Goal: Information Seeking & Learning: Learn about a topic

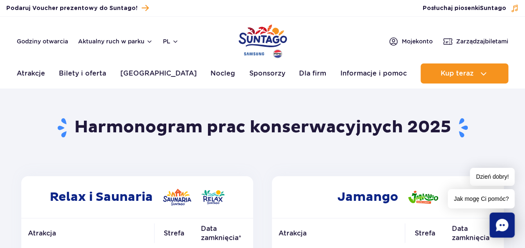
click at [308, 29] on header "Godziny otwarcia Aktualny ruch w parku pl PL EN UA Moje konto Zarządzaj biletam…" at bounding box center [262, 52] width 525 height 71
click at [278, 36] on img "Park of Poland" at bounding box center [262, 41] width 48 height 38
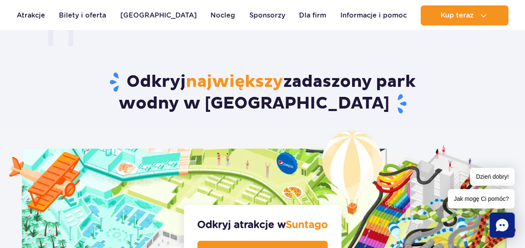
scroll to position [752, 0]
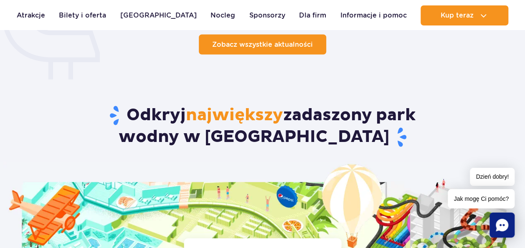
click at [282, 49] on link "Zobacz wszystkie aktualności" at bounding box center [262, 44] width 127 height 20
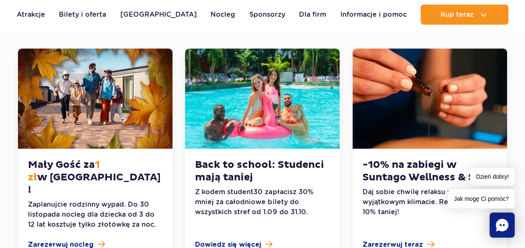
scroll to position [209, 0]
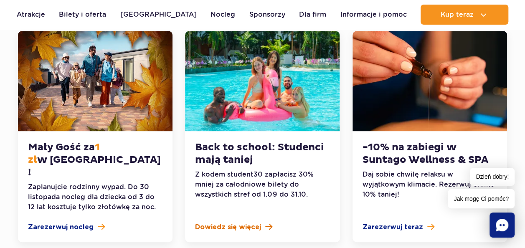
click at [231, 222] on span "Dowiedz się więcej" at bounding box center [228, 227] width 66 height 10
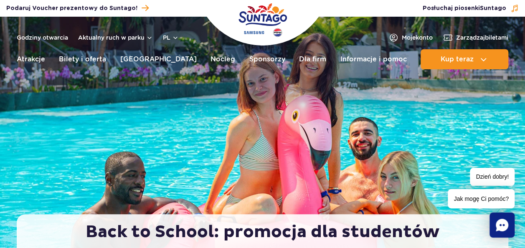
click at [271, 18] on img "Park of Poland" at bounding box center [262, 20] width 48 height 38
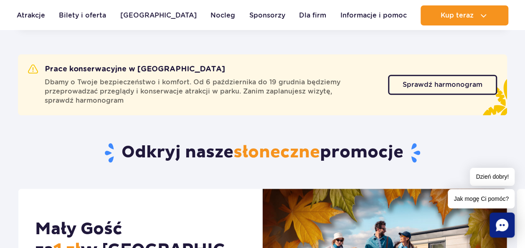
scroll to position [292, 0]
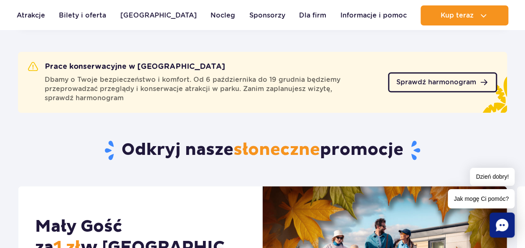
click at [473, 79] on span "Sprawdź harmonogram" at bounding box center [436, 82] width 80 height 7
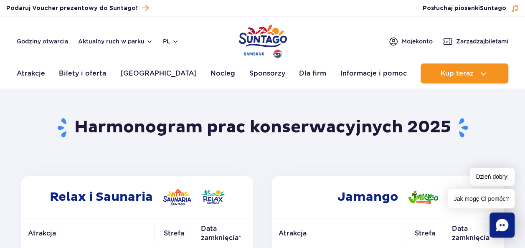
click at [245, 37] on img "Park of Poland" at bounding box center [262, 41] width 48 height 38
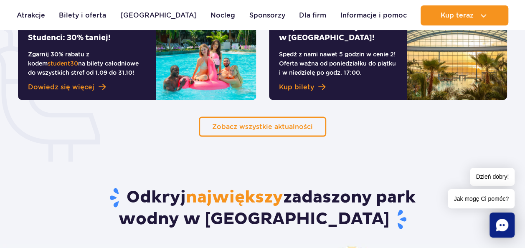
scroll to position [626, 0]
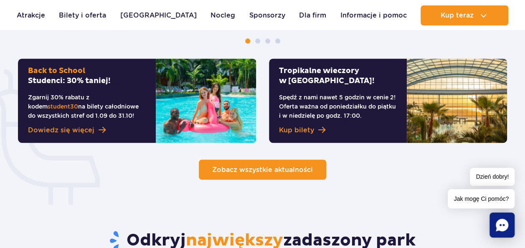
click at [255, 163] on link "Zobacz wszystkie aktualności" at bounding box center [262, 169] width 127 height 20
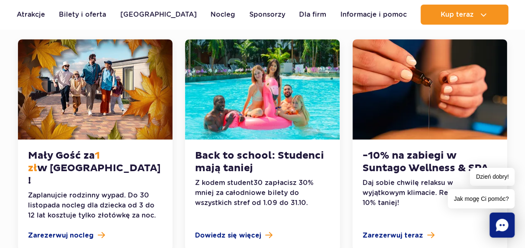
scroll to position [334, 0]
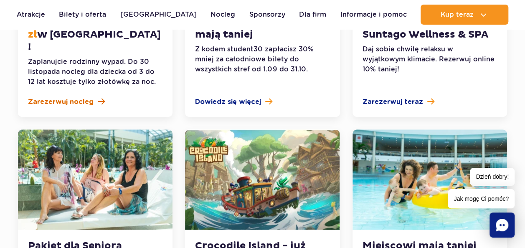
click at [100, 97] on link "Zarezerwuj nocleg" at bounding box center [95, 102] width 134 height 10
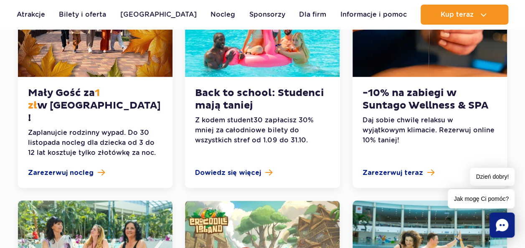
scroll to position [251, 0]
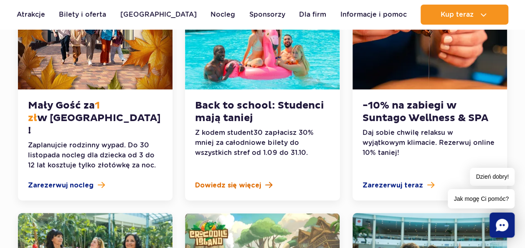
click at [233, 180] on span "Dowiedz się więcej" at bounding box center [228, 185] width 66 height 10
click at [392, 180] on span "Zarezerwuj teraz" at bounding box center [392, 185] width 61 height 10
click at [415, 180] on span "Zarezerwuj teraz" at bounding box center [392, 185] width 61 height 10
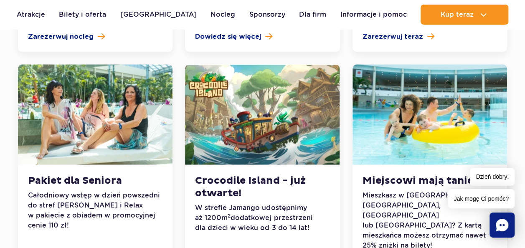
scroll to position [418, 0]
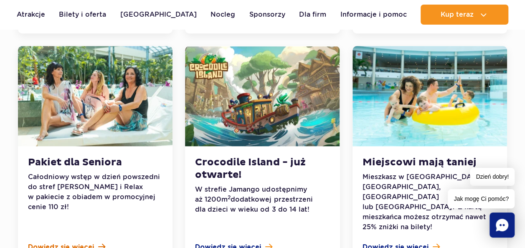
click at [59, 242] on span "Dowiedz się więcej" at bounding box center [61, 247] width 66 height 10
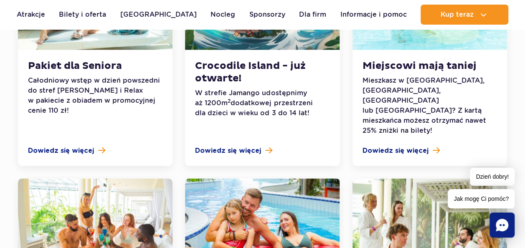
scroll to position [501, 0]
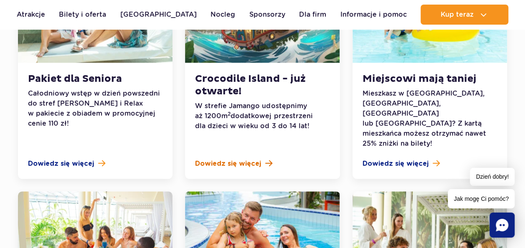
click at [216, 159] on span "Dowiedz się więcej" at bounding box center [228, 164] width 66 height 10
click at [408, 135] on div "Miejscowi mają taniej Mieszkasz w Żyrardowie, Grodzisku Mazowieckim, Pruszkowie…" at bounding box center [429, 121] width 154 height 116
click at [411, 159] on span "Dowiedz się więcej" at bounding box center [395, 164] width 66 height 10
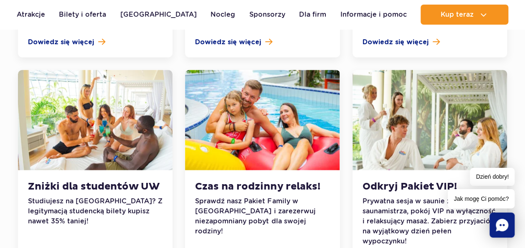
scroll to position [626, 0]
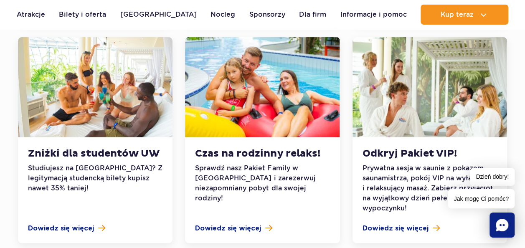
scroll to position [668, 0]
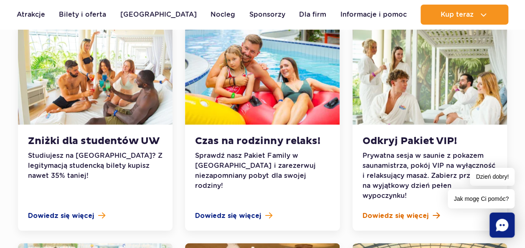
click at [381, 210] on span "Dowiedz się więcej" at bounding box center [395, 215] width 66 height 10
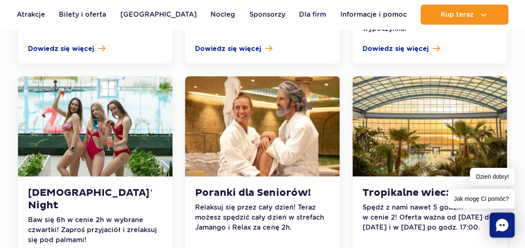
scroll to position [835, 0]
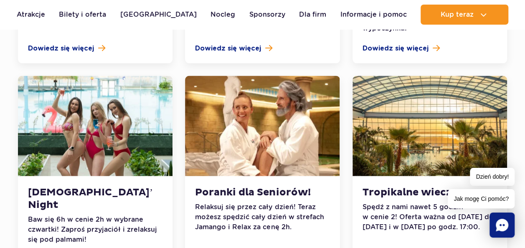
click at [244, 208] on div "Poranki dla Seniorów! Relaksuj się przez cały dzień! Teraz możesz spędzić cały …" at bounding box center [262, 225] width 154 height 99
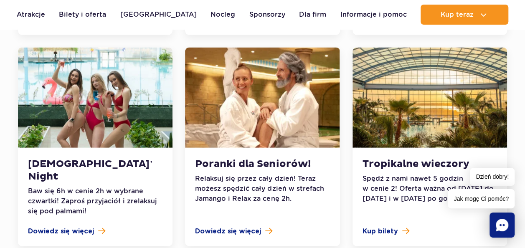
scroll to position [877, 0]
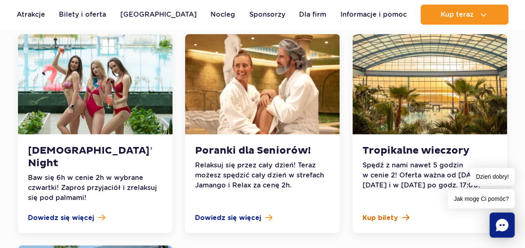
click at [379, 213] on span "Kup bilety" at bounding box center [379, 218] width 35 height 10
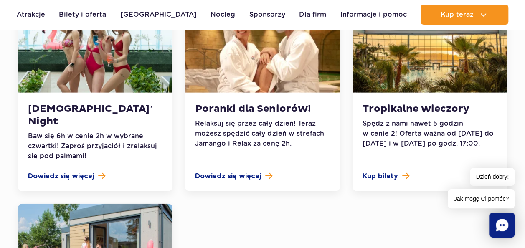
scroll to position [1044, 0]
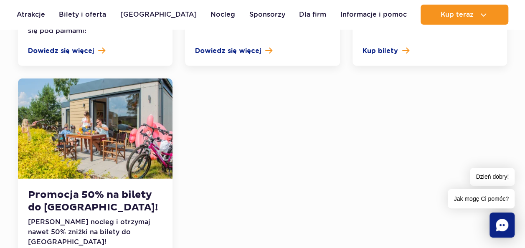
click at [90, 217] on p "Zarezerwuj nocleg i otrzymaj nawet 50% zniżki na bilety do Suntago!" at bounding box center [95, 232] width 134 height 30
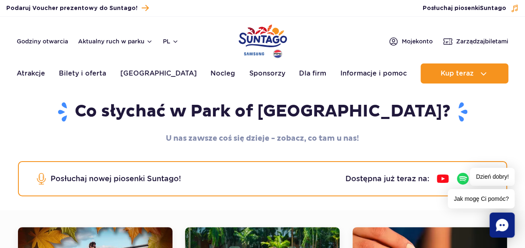
scroll to position [0, 0]
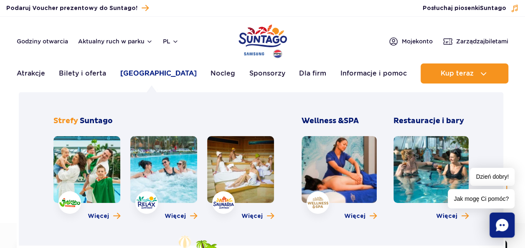
click at [134, 73] on link "[GEOGRAPHIC_DATA]" at bounding box center [158, 73] width 76 height 20
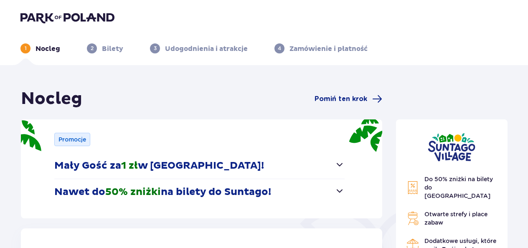
click at [305, 165] on button "Mały Gość za 1 zł w [GEOGRAPHIC_DATA]!" at bounding box center [199, 166] width 290 height 26
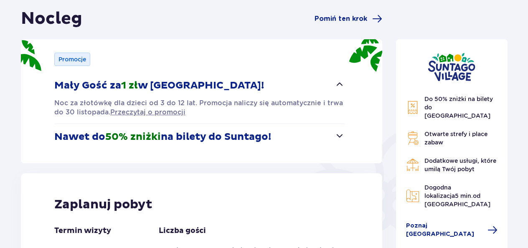
scroll to position [84, 0]
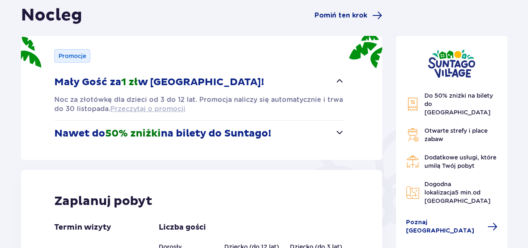
click at [149, 112] on span "Przeczytaj o promocji" at bounding box center [147, 108] width 75 height 9
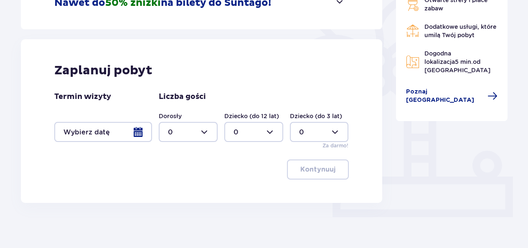
scroll to position [219, 0]
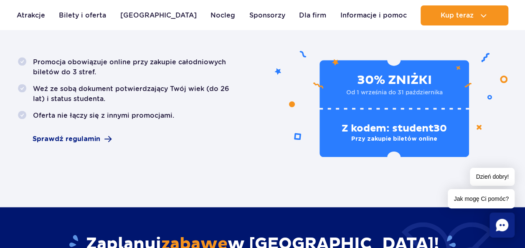
scroll to position [501, 0]
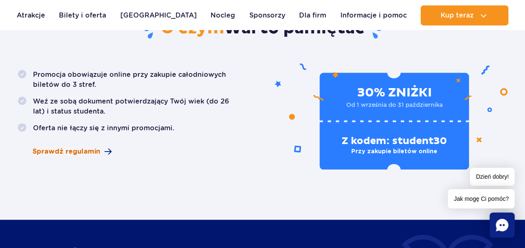
click at [62, 147] on span "Sprawdź regulamin" at bounding box center [67, 152] width 68 height 10
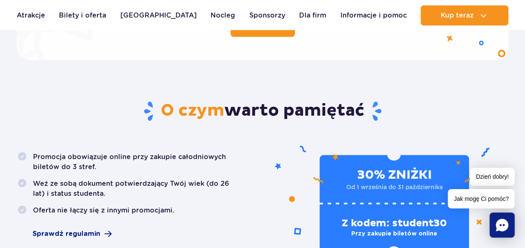
scroll to position [418, 0]
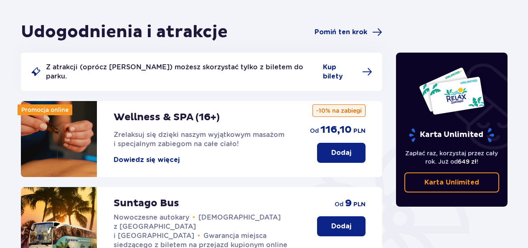
scroll to position [66, 0]
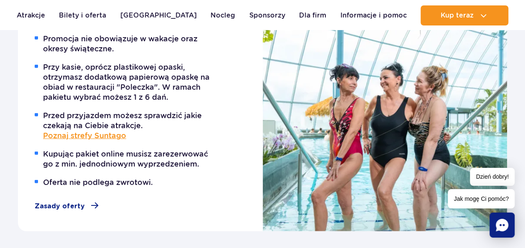
scroll to position [1002, 0]
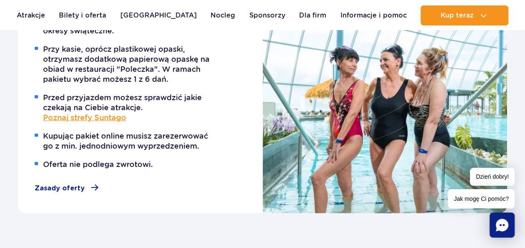
click at [54, 182] on div "Promocja nie obowiązuje w wakacje oraz okresy świąteczne. Przy kasie, oprócz pl…" at bounding box center [140, 105] width 245 height 218
click at [42, 189] on span "Zasady oferty" at bounding box center [60, 188] width 50 height 10
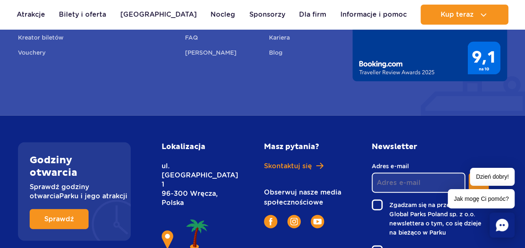
scroll to position [2431, 0]
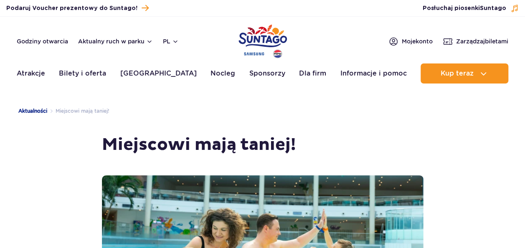
drag, startPoint x: 0, startPoint y: 0, endPoint x: 326, endPoint y: 114, distance: 345.0
click at [326, 114] on ul "Aktualności Miejscowi mają taniej!" at bounding box center [262, 114] width 489 height 41
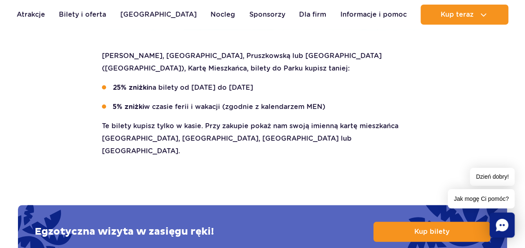
scroll to position [334, 0]
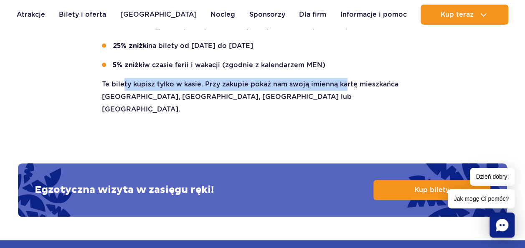
drag, startPoint x: 124, startPoint y: 81, endPoint x: 343, endPoint y: 86, distance: 219.7
click at [343, 86] on p "Te bilety kupisz tylko w kasie. Przy zakupie pokaż nam swoją imienną kartę mies…" at bounding box center [262, 97] width 321 height 38
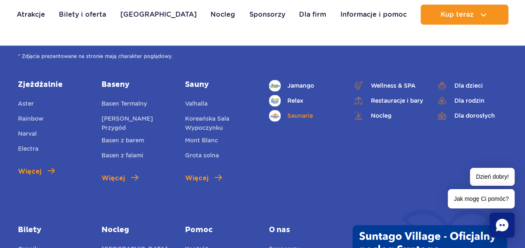
drag, startPoint x: 326, startPoint y: 81, endPoint x: 320, endPoint y: 78, distance: 6.2
click at [321, 79] on body "Przejdź do menu Przejdź do treści Przejdź do stopki Mapa serwisu Dzień dobry! J…" at bounding box center [262, 3] width 525 height 1065
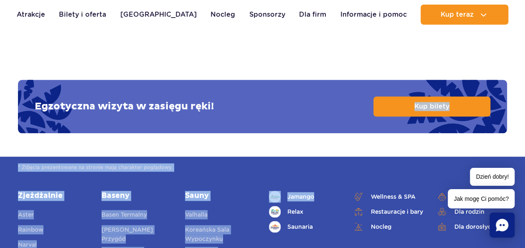
click at [314, 80] on div "Egzotyczna wizyta w zasięgu ręki! Kup bilety" at bounding box center [262, 106] width 489 height 53
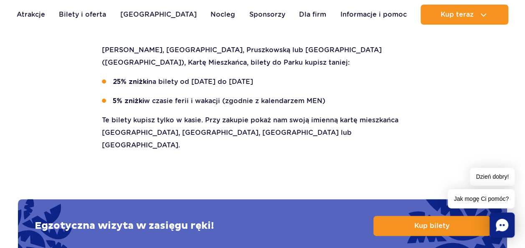
scroll to position [292, 0]
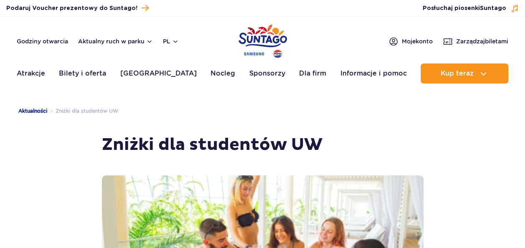
drag, startPoint x: 0, startPoint y: 0, endPoint x: 217, endPoint y: 139, distance: 258.0
click at [217, 139] on h1 "Zniżki dla studentów UW" at bounding box center [262, 144] width 321 height 21
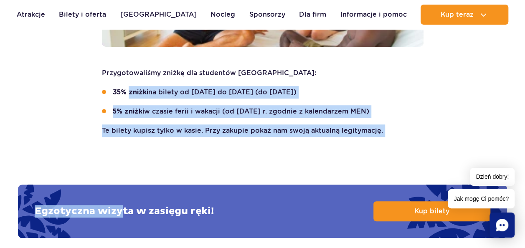
scroll to position [292, 0]
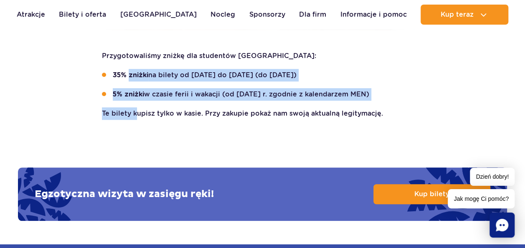
drag, startPoint x: 129, startPoint y: 159, endPoint x: 135, endPoint y: 152, distance: 8.9
click at [135, 152] on div "Zniżki dla studentów UW Przygotowaliśmy zniżkę dla studentów Uniwersytetu Warsz…" at bounding box center [262, 4] width 501 height 325
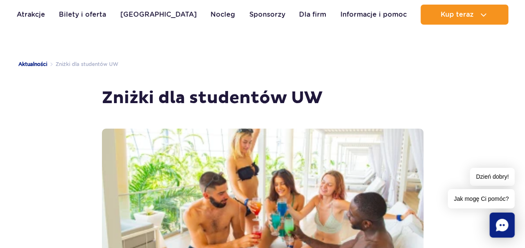
scroll to position [0, 0]
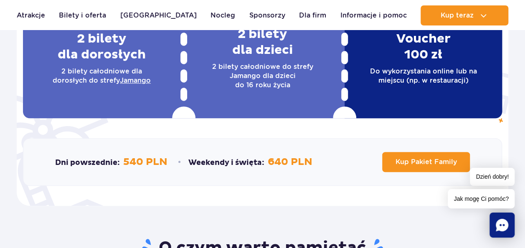
scroll to position [209, 0]
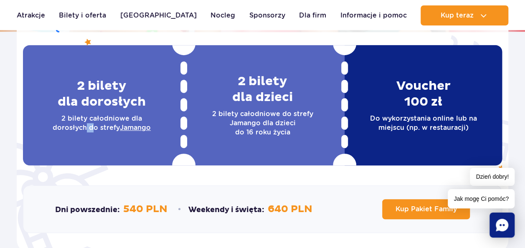
drag, startPoint x: 85, startPoint y: 128, endPoint x: 91, endPoint y: 134, distance: 8.3
click at [91, 134] on div "2 bilety dla dorosłych 2 bilety całodniowe dla dorosłych do strefy Jamango" at bounding box center [101, 105] width 157 height 120
drag, startPoint x: 91, startPoint y: 134, endPoint x: 208, endPoint y: 85, distance: 126.9
click at [208, 85] on h2 "2 bilety dla dzieci" at bounding box center [262, 89] width 137 height 32
drag, startPoint x: 416, startPoint y: 83, endPoint x: 400, endPoint y: 84, distance: 15.5
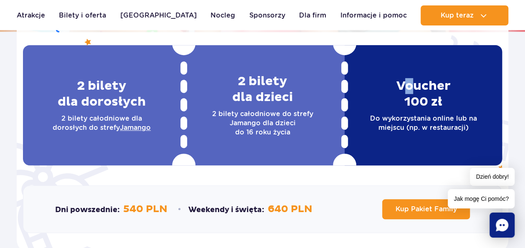
click at [400, 84] on h2 "Voucher 100 zł" at bounding box center [422, 94] width 137 height 32
click at [392, 86] on h2 "Voucher 100 zł" at bounding box center [422, 94] width 137 height 32
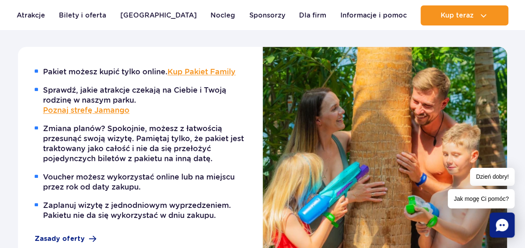
scroll to position [501, 0]
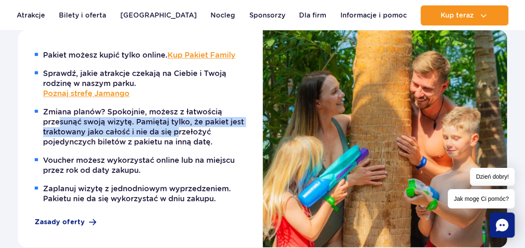
drag, startPoint x: 58, startPoint y: 120, endPoint x: 180, endPoint y: 134, distance: 122.8
click at [180, 134] on li "Zmiana planów? Spokojnie, możesz z łatwością przesunąć swoją wizytę. Pamiętaj t…" at bounding box center [144, 127] width 218 height 40
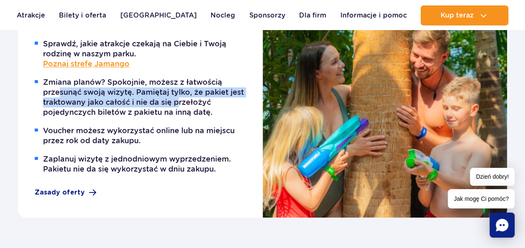
scroll to position [543, 0]
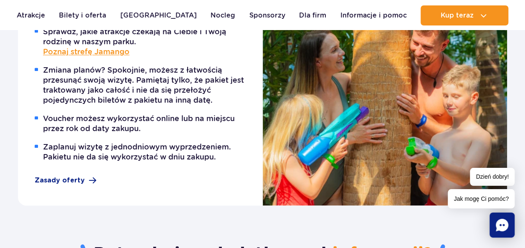
click at [131, 132] on li "Voucher możesz wykorzystać online lub na miejscu przez rok od daty zakupu." at bounding box center [144, 124] width 218 height 20
click at [69, 180] on span "Zasady oferty" at bounding box center [60, 180] width 50 height 10
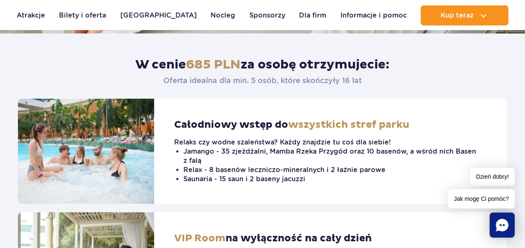
scroll to position [292, 0]
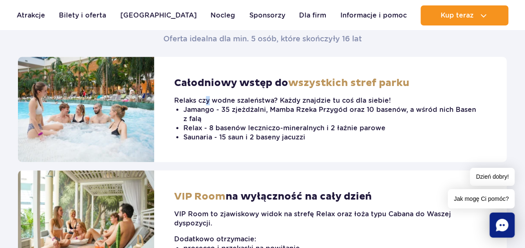
click at [210, 101] on p "Relaks czy wodne szaleństwa? Każdy znajdzie tu coś dla siebie!" at bounding box center [326, 100] width 305 height 9
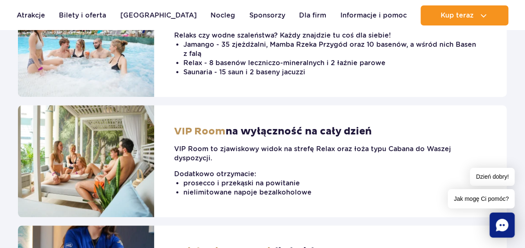
scroll to position [376, 0]
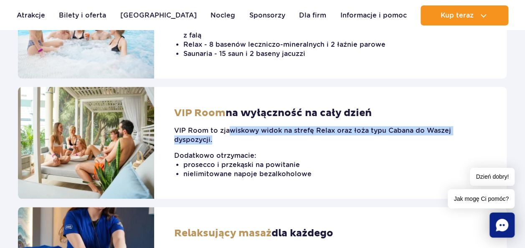
drag, startPoint x: 230, startPoint y: 128, endPoint x: 230, endPoint y: 139, distance: 10.4
click at [230, 139] on p "VIP Room to zjawiskowy widok na strefę Relax oraz łoża typu Cabana do Waszej dy…" at bounding box center [326, 135] width 305 height 18
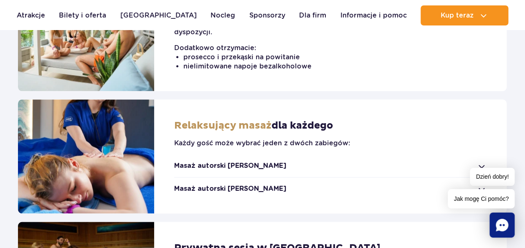
scroll to position [501, 0]
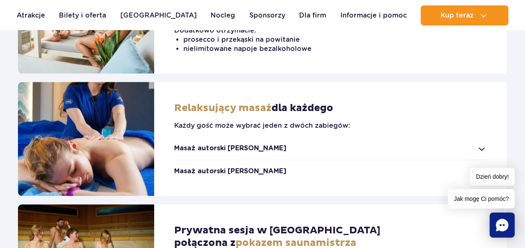
click at [225, 144] on strong "Masaż autorski Suntago" at bounding box center [230, 148] width 112 height 9
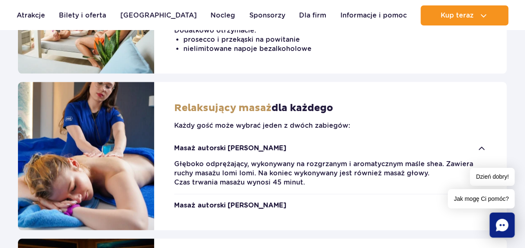
scroll to position [543, 0]
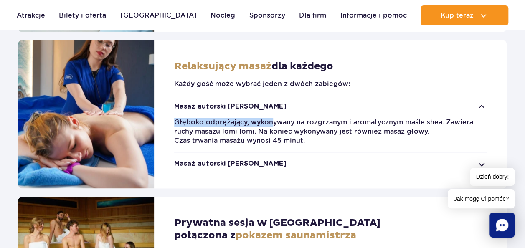
drag, startPoint x: 176, startPoint y: 122, endPoint x: 270, endPoint y: 124, distance: 94.0
click at [270, 124] on p "Głęboko odprężający, wykonywany na rozgrzanym i aromatycznym maśle shea. Zawier…" at bounding box center [326, 132] width 305 height 28
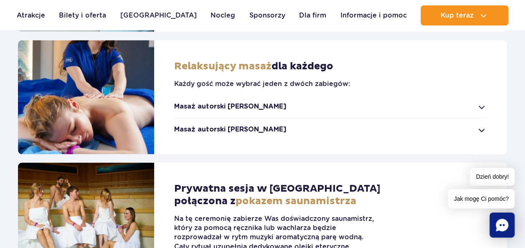
drag, startPoint x: 270, startPoint y: 124, endPoint x: 231, endPoint y: 134, distance: 39.9
click at [231, 134] on strong "Masaż autorski Jamango" at bounding box center [230, 129] width 112 height 9
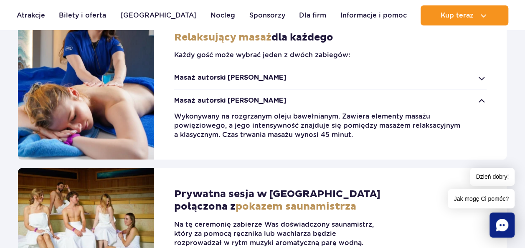
scroll to position [585, 0]
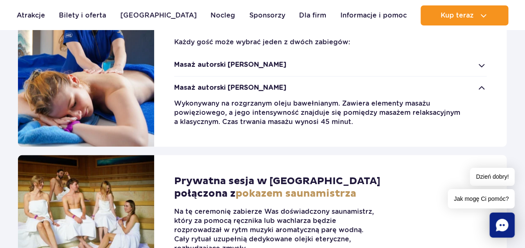
click at [302, 111] on p "Wykonywany na rozgrzanym oleju bawełnianym. Zawiera elementy masażu powięzioweg…" at bounding box center [326, 113] width 305 height 28
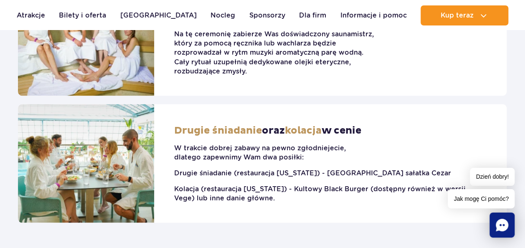
scroll to position [752, 0]
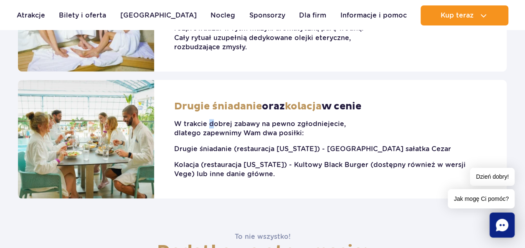
drag, startPoint x: 207, startPoint y: 124, endPoint x: 211, endPoint y: 124, distance: 4.3
click at [211, 124] on p "W trakcie dobrej zabawy na pewno zgłodniejecie, dlatego zapewnimy Wam dwa posił…" at bounding box center [326, 128] width 305 height 18
click at [207, 127] on p "W trakcie dobrej zabawy na pewno zgłodniejecie, dlatego zapewnimy Wam dwa posił…" at bounding box center [326, 128] width 305 height 18
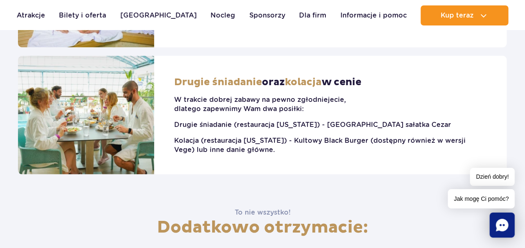
scroll to position [793, 0]
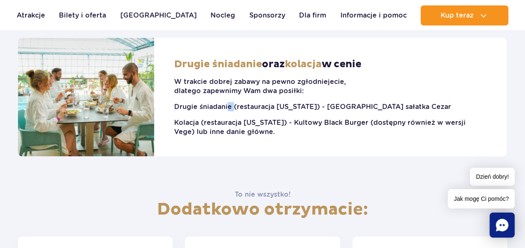
click at [231, 108] on p "Drugie śniadanie (restauracja Arizona) - Włoska sałatka Cezar" at bounding box center [326, 106] width 305 height 9
drag, startPoint x: 231, startPoint y: 108, endPoint x: 224, endPoint y: 112, distance: 8.0
click at [224, 112] on div "W trakcie dobrej zabawy na pewno zgłodniejecie, dlatego zapewnimy Wam dwa posił…" at bounding box center [330, 104] width 312 height 66
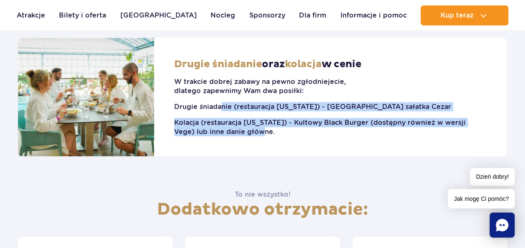
drag, startPoint x: 222, startPoint y: 106, endPoint x: 301, endPoint y: 128, distance: 82.5
click at [301, 128] on div "W trakcie dobrej zabawy na pewno zgłodniejecie, dlatego zapewnimy Wam dwa posił…" at bounding box center [330, 104] width 312 height 66
click at [301, 128] on p "Kolacja (restauracja Arizona) - Kultowy Black Burger (dostępny również w wersji…" at bounding box center [326, 127] width 305 height 18
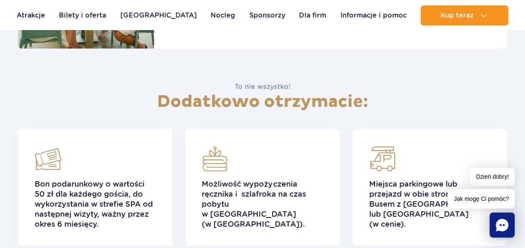
scroll to position [919, 0]
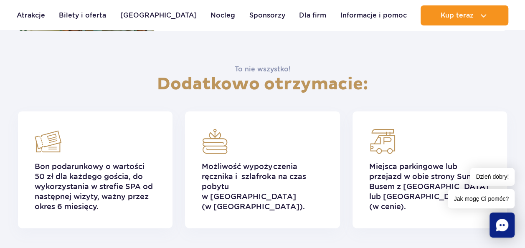
click at [317, 95] on div "To nie wszystko! Dodatkowo otrzymacie:" at bounding box center [262, 88] width 501 height 47
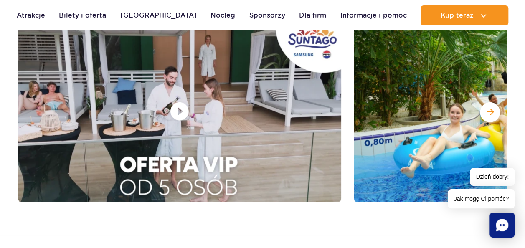
scroll to position [1211, 0]
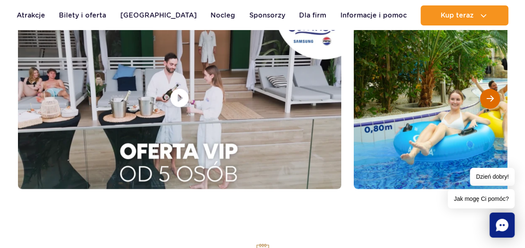
click at [485, 97] on div at bounding box center [490, 99] width 20 height 20
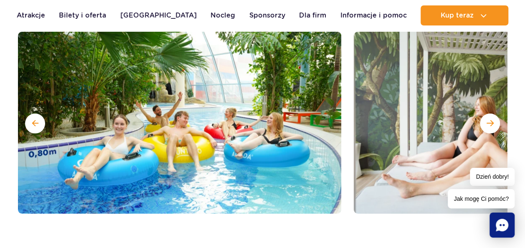
scroll to position [1169, 0]
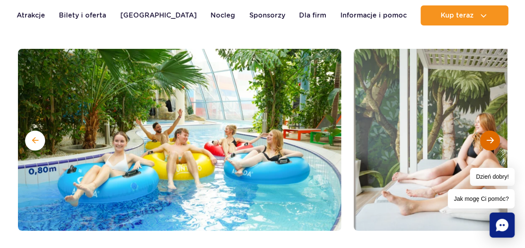
click at [489, 134] on div at bounding box center [490, 141] width 20 height 20
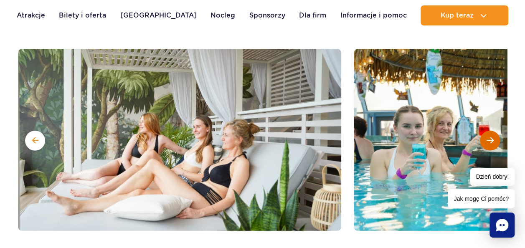
click at [489, 134] on div at bounding box center [490, 141] width 20 height 20
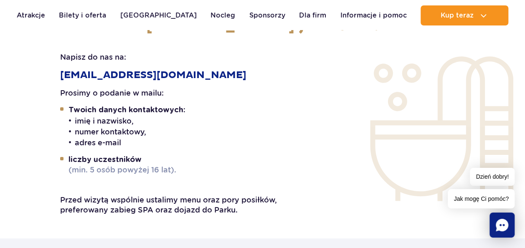
scroll to position [1545, 0]
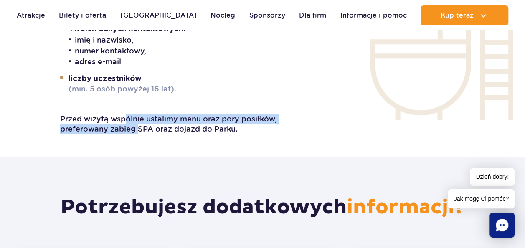
drag, startPoint x: 128, startPoint y: 117, endPoint x: 139, endPoint y: 125, distance: 14.0
click at [139, 125] on p "Przed wizytą wspólnie ustalimy menu oraz pory posiłków, preferowany zabieg SPA …" at bounding box center [172, 124] width 224 height 20
drag, startPoint x: 139, startPoint y: 125, endPoint x: 138, endPoint y: 131, distance: 5.9
click at [138, 131] on p "Przed wizytą wspólnie ustalimy menu oraz pory posiłków, preferowany zabieg SPA …" at bounding box center [172, 124] width 224 height 20
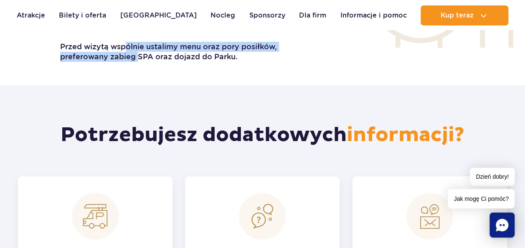
scroll to position [1628, 0]
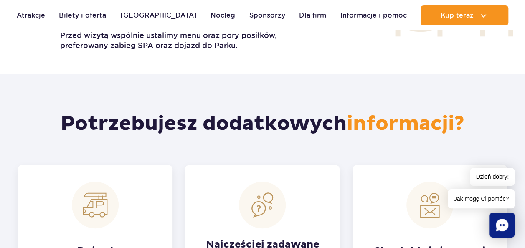
click at [138, 131] on h2 "Potrzebujesz dodatkowych informacji?" at bounding box center [262, 127] width 489 height 33
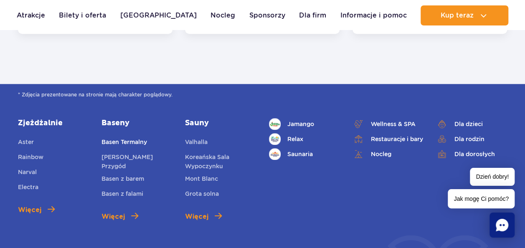
scroll to position [1962, 0]
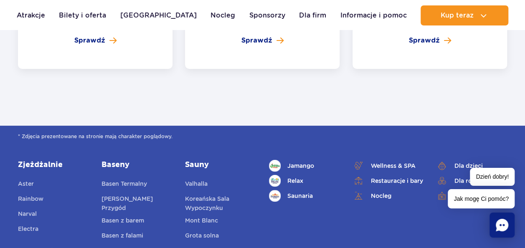
scroll to position [1587, 0]
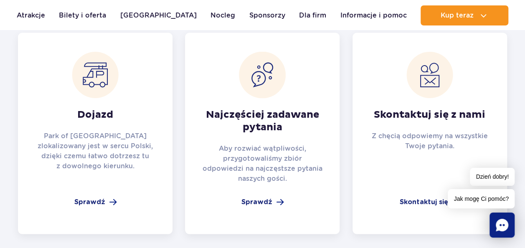
scroll to position [835, 0]
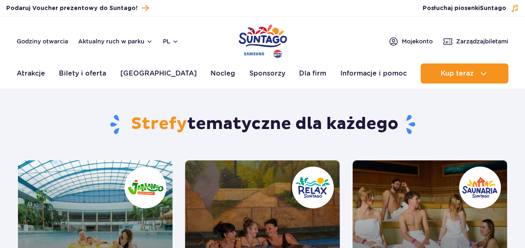
click at [180, 74] on ul "Aktualny ruch w parku Atrakcje Zjeżdżalnie Aster Rainbow [GEOGRAPHIC_DATA] Więc…" at bounding box center [262, 73] width 491 height 20
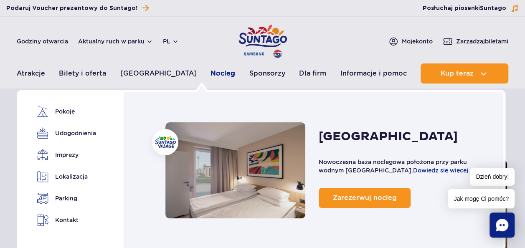
click at [212, 70] on link "Nocleg" at bounding box center [222, 73] width 25 height 20
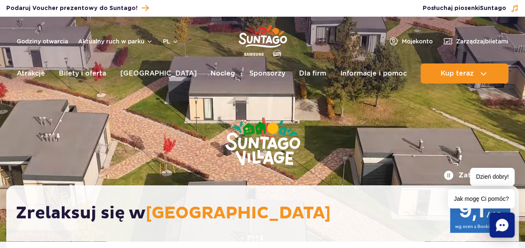
click at [266, 47] on img "Park of Poland" at bounding box center [262, 41] width 48 height 38
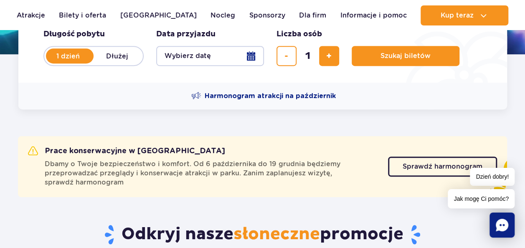
scroll to position [209, 0]
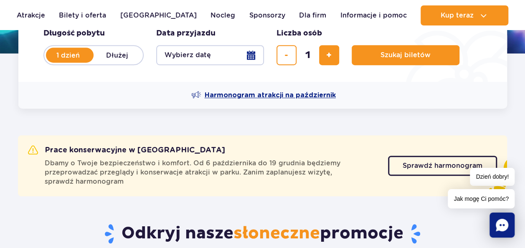
drag, startPoint x: 242, startPoint y: 71, endPoint x: 261, endPoint y: 90, distance: 26.9
drag, startPoint x: 261, startPoint y: 90, endPoint x: 252, endPoint y: 90, distance: 9.2
click at [252, 90] on div "Harmonogram atrakcji na październik" at bounding box center [262, 95] width 489 height 27
click at [255, 93] on span "Harmonogram atrakcji na październik" at bounding box center [270, 95] width 131 height 9
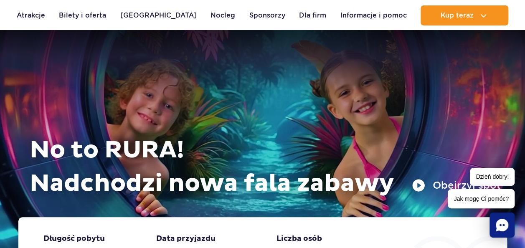
scroll to position [0, 0]
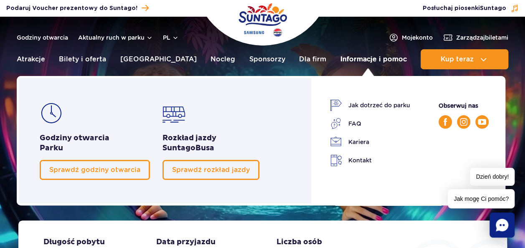
click at [373, 56] on link "Informacje i pomoc" at bounding box center [373, 59] width 66 height 20
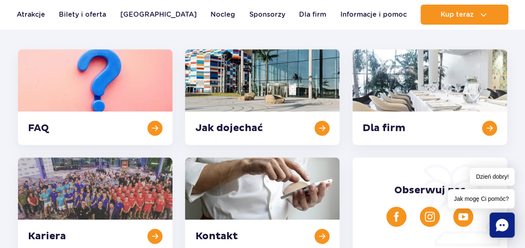
scroll to position [251, 0]
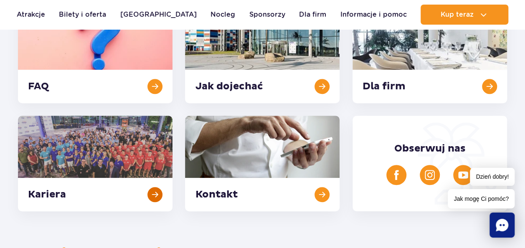
click at [158, 188] on link at bounding box center [95, 164] width 154 height 96
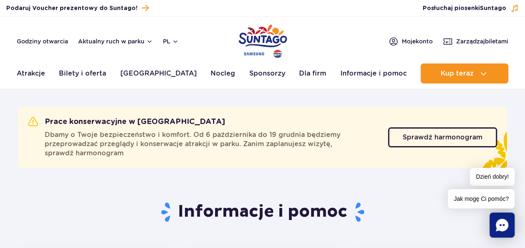
scroll to position [0, 0]
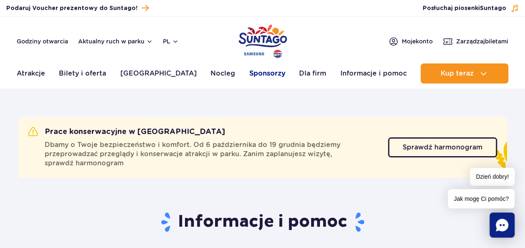
click at [254, 75] on link "Sponsorzy" at bounding box center [267, 73] width 36 height 20
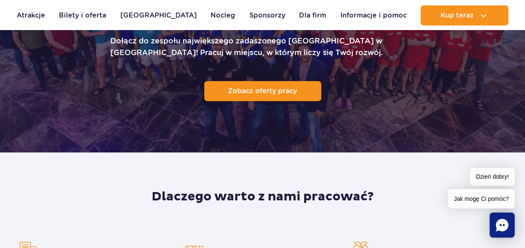
scroll to position [167, 0]
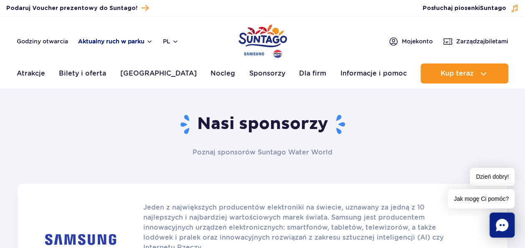
click at [144, 43] on button "Aktualny ruch w parku" at bounding box center [115, 41] width 75 height 7
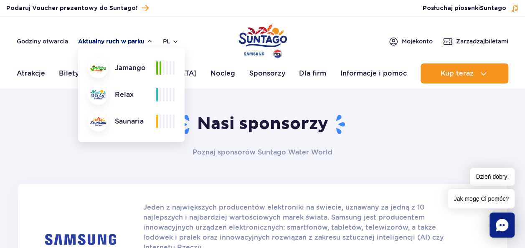
click at [144, 43] on button "Aktualny ruch w parku" at bounding box center [115, 41] width 75 height 7
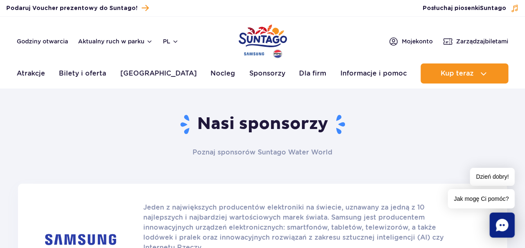
click at [251, 35] on img "Park of Poland" at bounding box center [262, 41] width 48 height 38
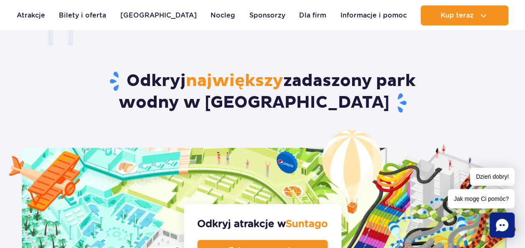
scroll to position [919, 0]
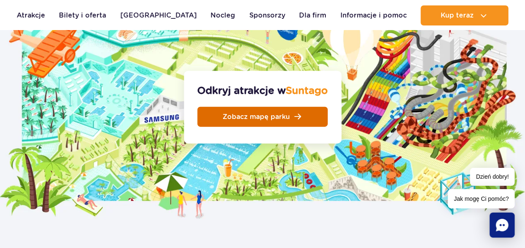
click at [296, 107] on link "Zobacz mapę parku" at bounding box center [262, 117] width 130 height 20
click at [266, 107] on link "Zobacz mapę parku" at bounding box center [262, 117] width 130 height 20
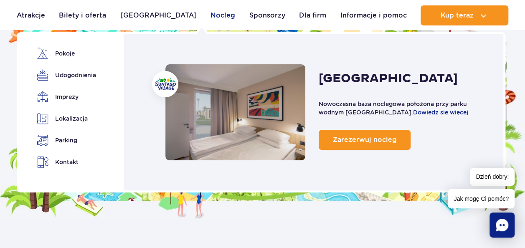
click at [210, 18] on link "Nocleg" at bounding box center [222, 15] width 25 height 20
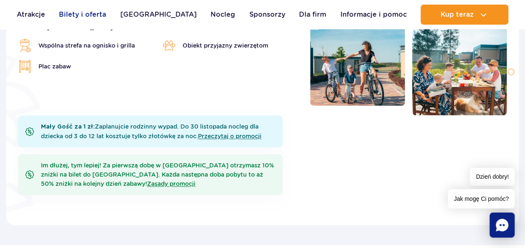
scroll to position [376, 0]
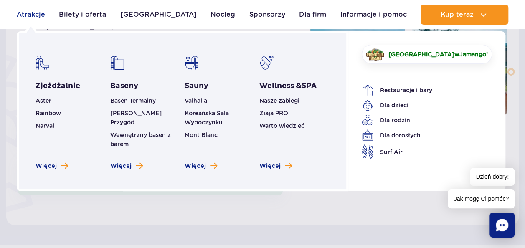
click at [32, 16] on link "Atrakcje" at bounding box center [31, 15] width 28 height 20
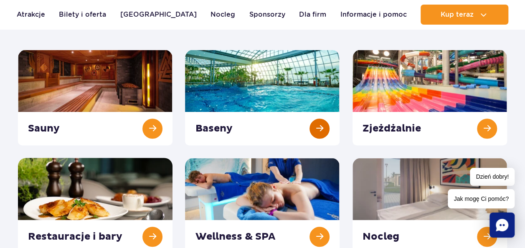
scroll to position [125, 0]
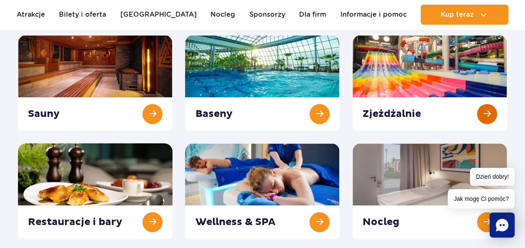
click at [489, 113] on link at bounding box center [429, 83] width 154 height 96
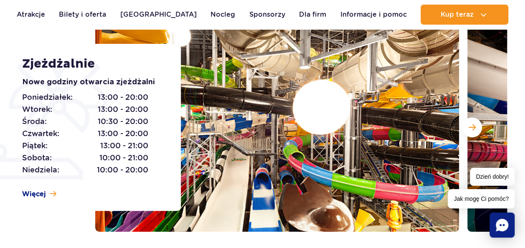
scroll to position [125, 0]
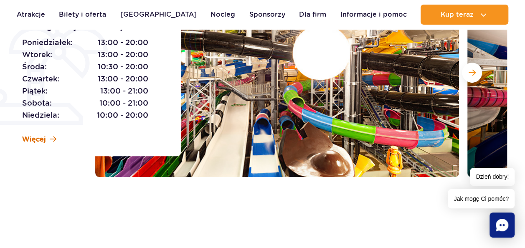
click at [44, 141] on span "Więcej" at bounding box center [34, 139] width 24 height 9
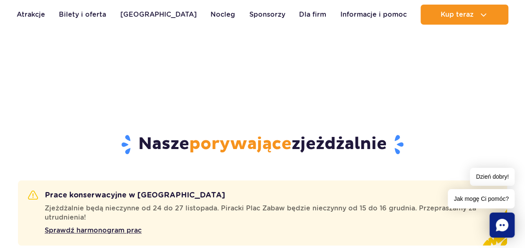
scroll to position [170, 0]
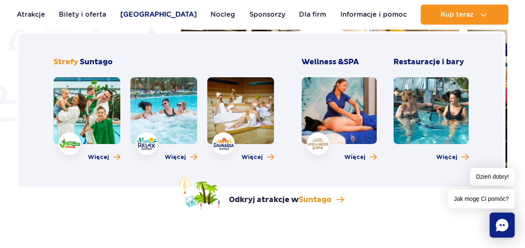
click at [137, 10] on link "[GEOGRAPHIC_DATA]" at bounding box center [158, 15] width 76 height 20
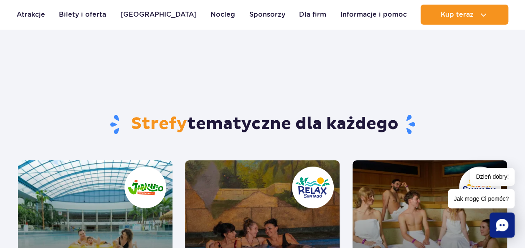
scroll to position [42, 0]
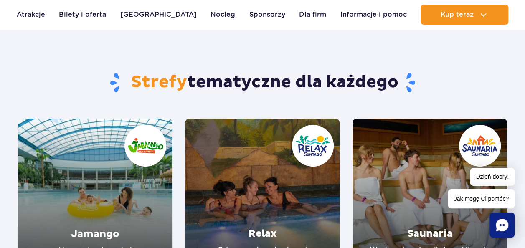
drag, startPoint x: 139, startPoint y: 80, endPoint x: 403, endPoint y: 74, distance: 263.9
click at [403, 74] on h1 "Strefy tematyczne dla każdego" at bounding box center [262, 83] width 489 height 22
drag, startPoint x: 403, startPoint y: 74, endPoint x: 416, endPoint y: 81, distance: 14.9
click at [416, 81] on h1 "Strefy tematyczne dla każdego" at bounding box center [262, 83] width 489 height 22
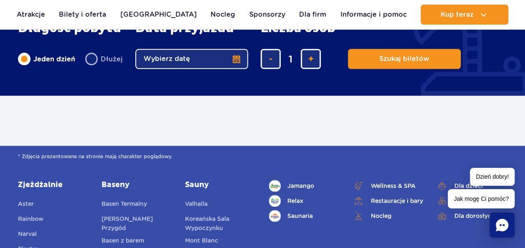
scroll to position [405, 0]
